Goal: Find specific page/section: Find specific page/section

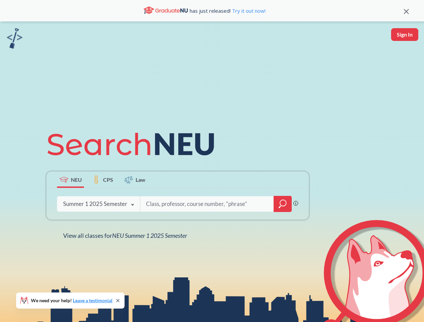
click at [212, 161] on icon at bounding box center [133, 145] width 175 height 38
click at [406, 11] on icon at bounding box center [406, 11] width 5 height 5
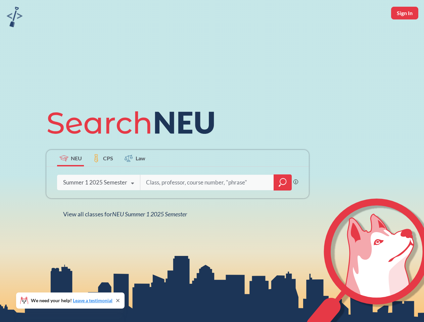
click at [404, 35] on div "NEU CPS Law Phrase search guarantees the exact search appears in the results. E…" at bounding box center [212, 161] width 424 height 322
click at [70, 180] on div "Summer 1 2025 Semester" at bounding box center [95, 182] width 64 height 7
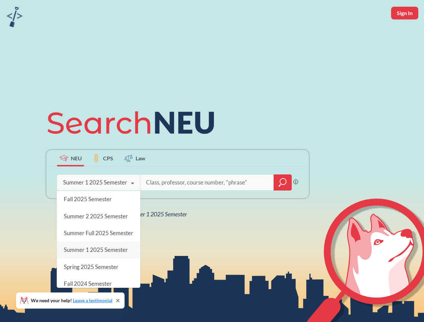
click at [103, 180] on div "Summer 1 2025 Semester" at bounding box center [95, 182] width 64 height 7
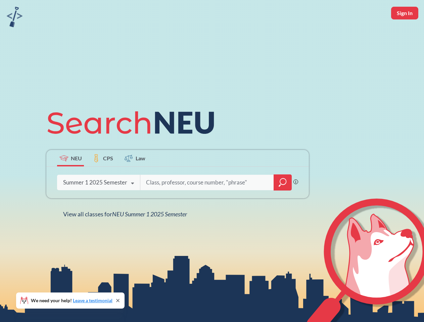
click at [135, 180] on icon at bounding box center [132, 183] width 13 height 19
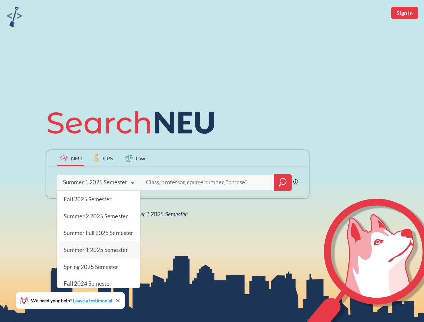
click at [283, 204] on div "NEU CPS Law Phrase search guarantees the exact search appears in the results. E…" at bounding box center [177, 161] width 270 height 114
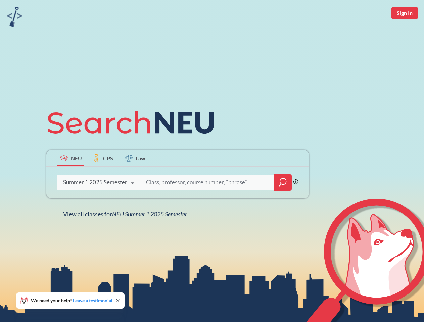
click at [98, 204] on div "NEU CPS Law Phrase search guarantees the exact search appears in the results. E…" at bounding box center [177, 161] width 270 height 114
click at [133, 205] on div "NEU CPS Law Phrase search guarantees the exact search appears in the results. E…" at bounding box center [177, 161] width 270 height 114
click at [127, 236] on div "NEU CPS Law Phrase search guarantees the exact search appears in the results. E…" at bounding box center [212, 161] width 424 height 322
